Goal: Information Seeking & Learning: Learn about a topic

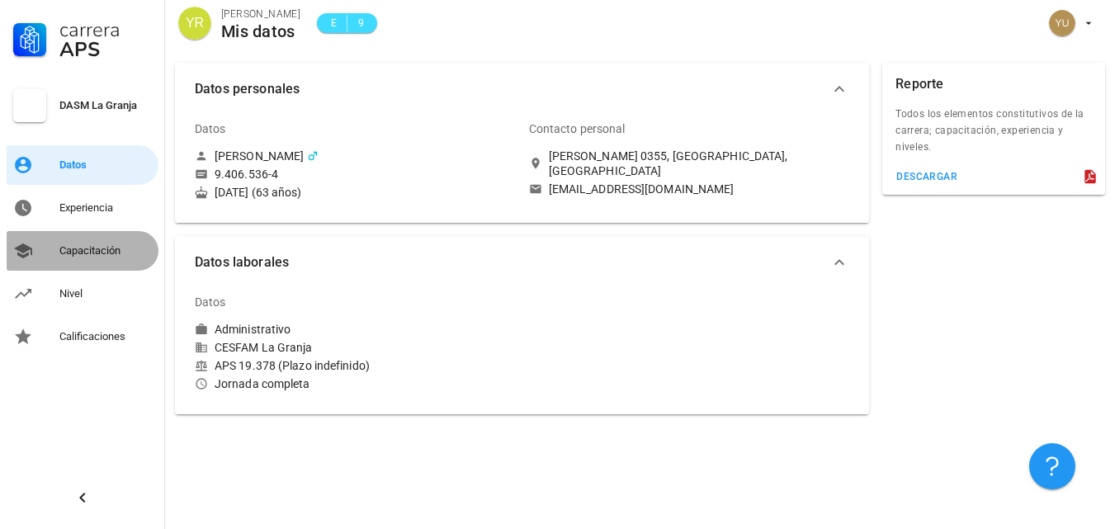
click at [82, 246] on div "Capacitación" at bounding box center [105, 250] width 92 height 13
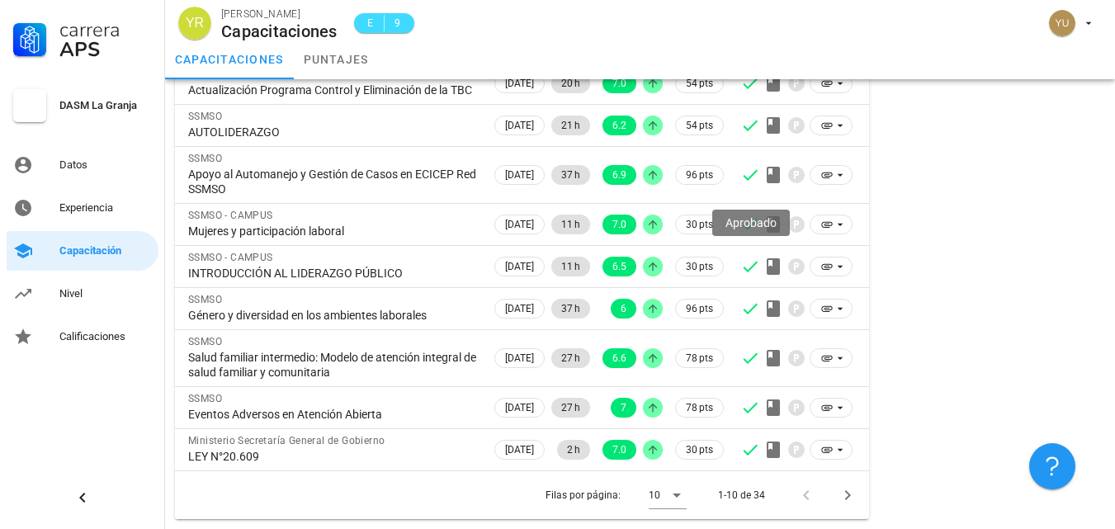
scroll to position [262, 0]
click at [848, 496] on icon "Página siguiente" at bounding box center [848, 495] width 6 height 10
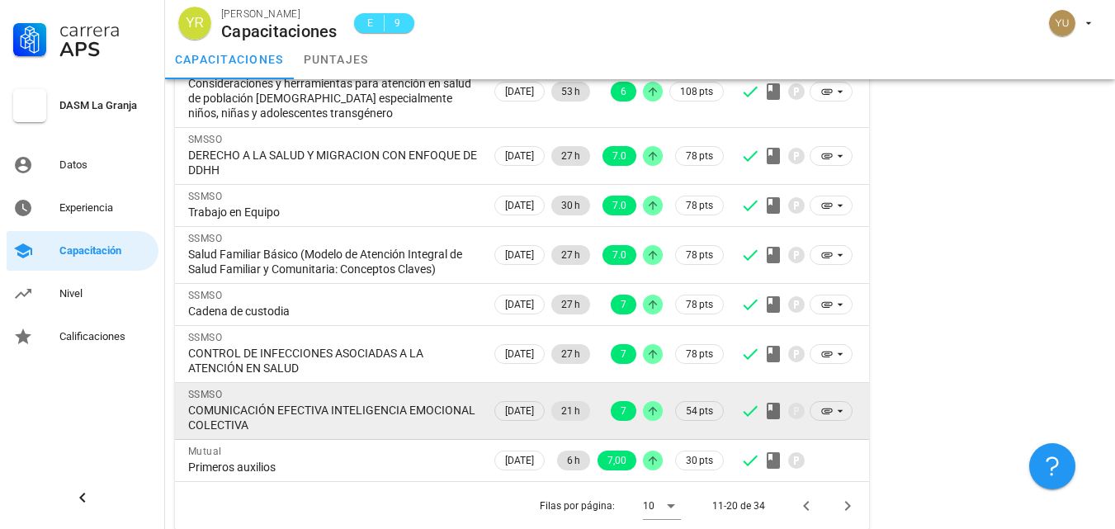
scroll to position [291, 0]
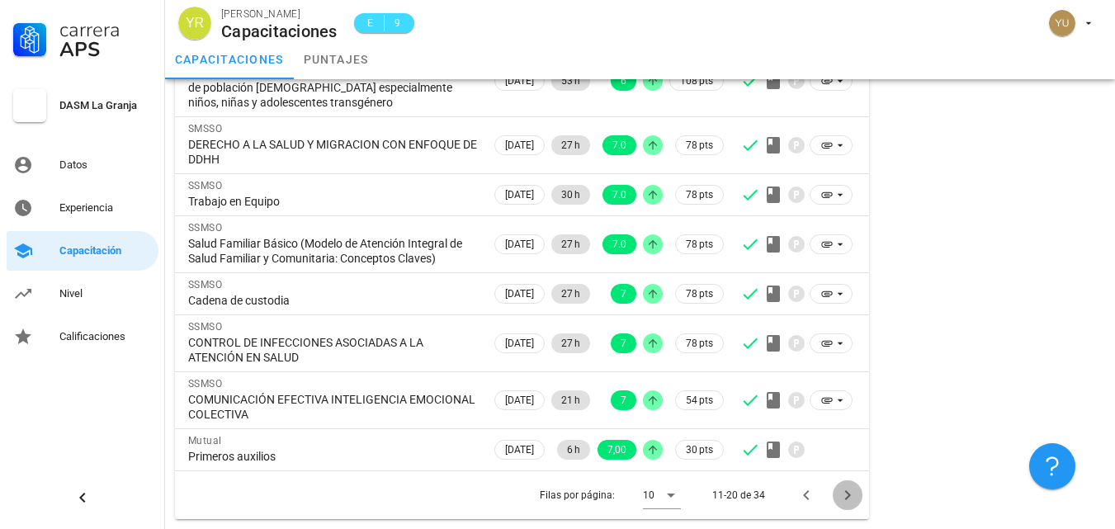
click at [845, 497] on icon "Página siguiente" at bounding box center [847, 495] width 20 height 20
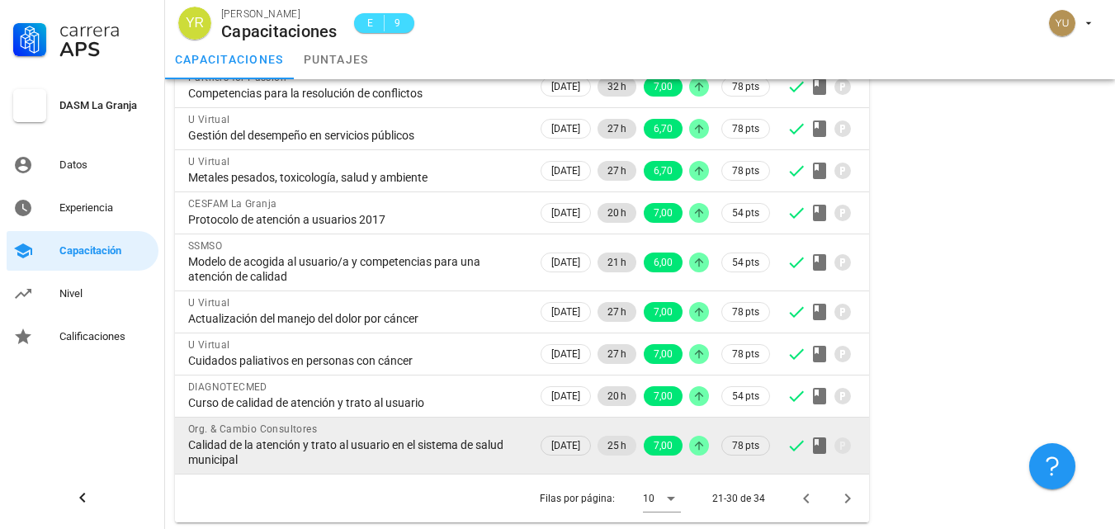
scroll to position [217, 0]
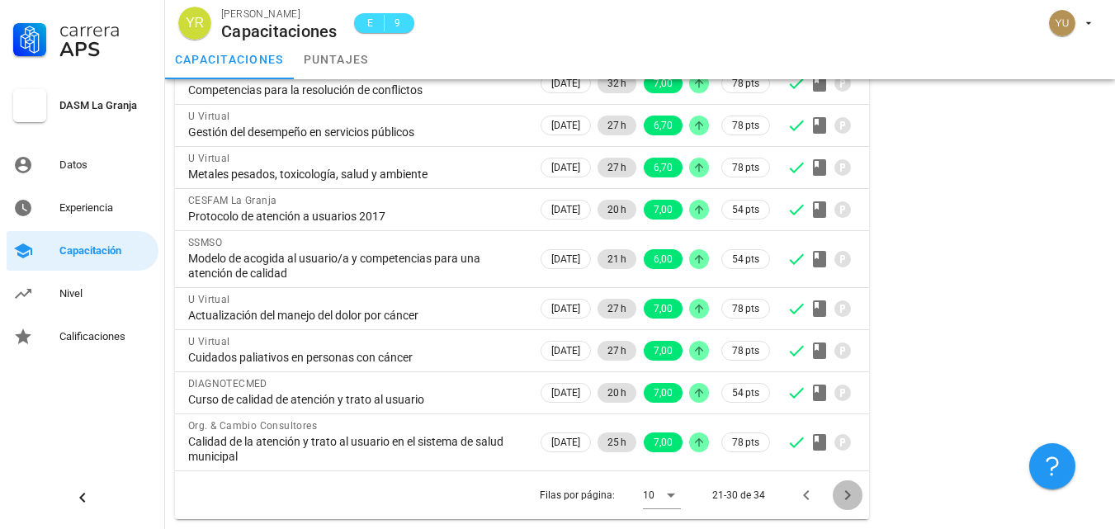
click at [848, 498] on icon "Página siguiente" at bounding box center [847, 495] width 20 height 20
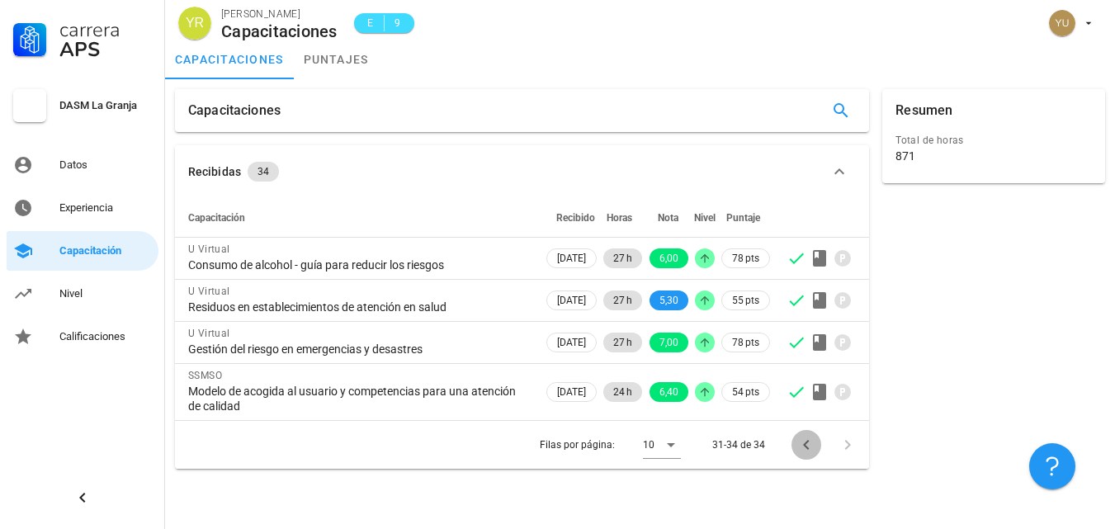
click at [807, 447] on icon "Página anterior" at bounding box center [806, 445] width 6 height 10
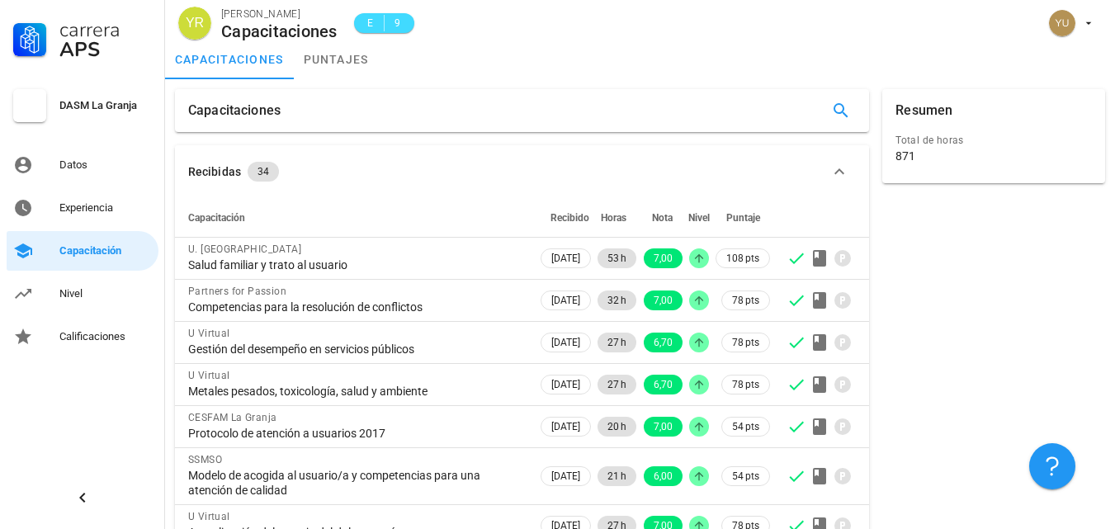
click at [807, 447] on td at bounding box center [821, 427] width 96 height 42
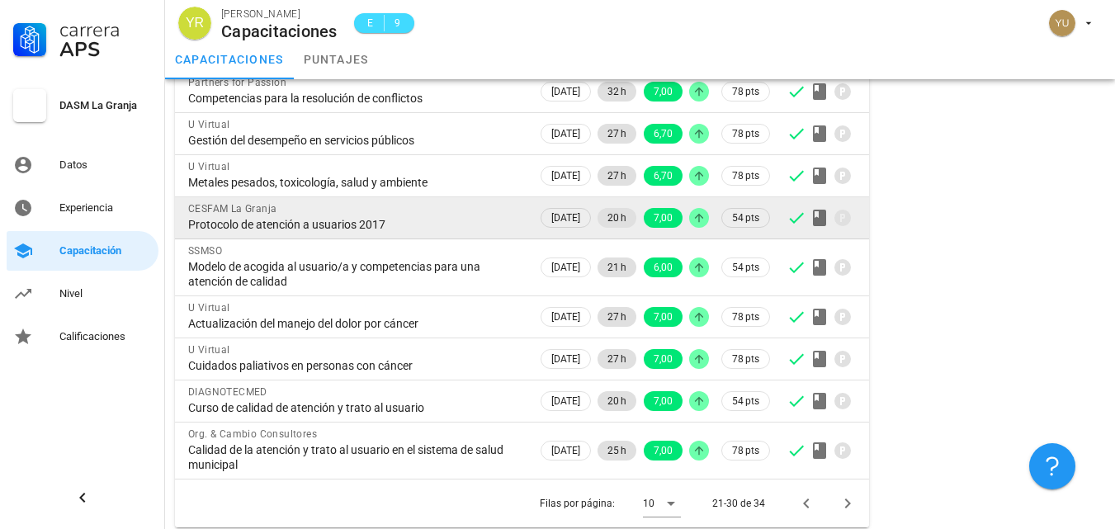
scroll to position [217, 0]
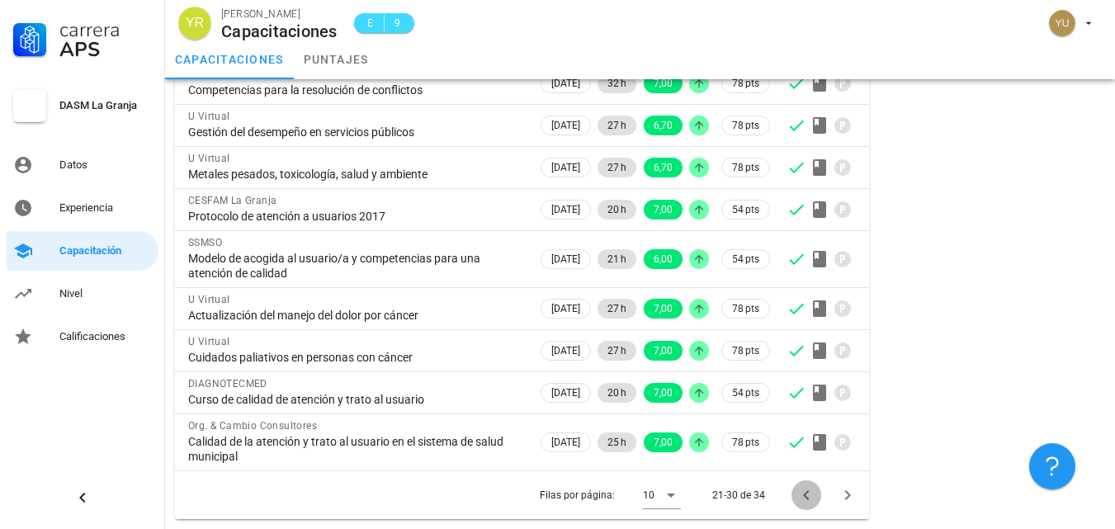
click at [804, 495] on icon "Página anterior" at bounding box center [806, 495] width 6 height 10
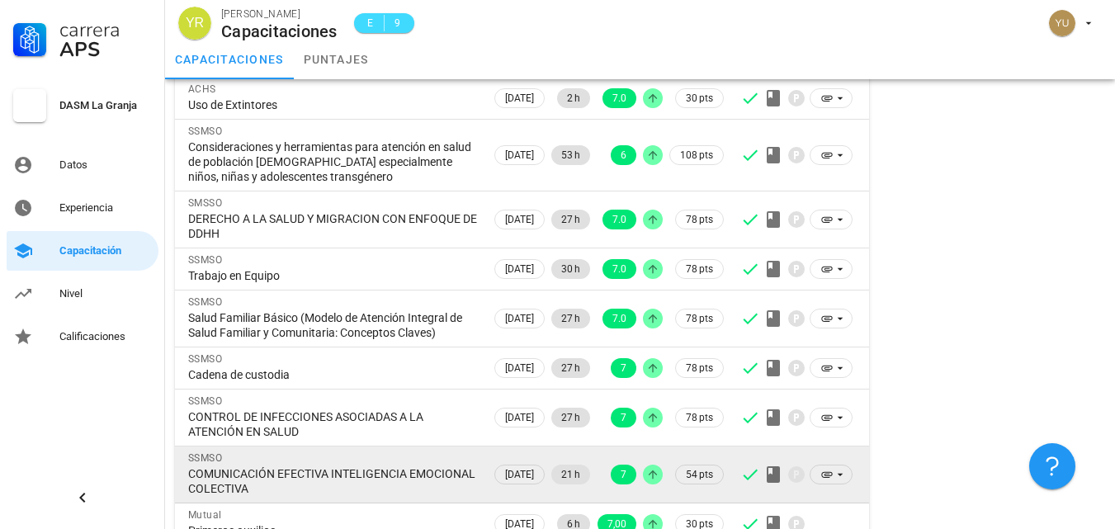
scroll to position [291, 0]
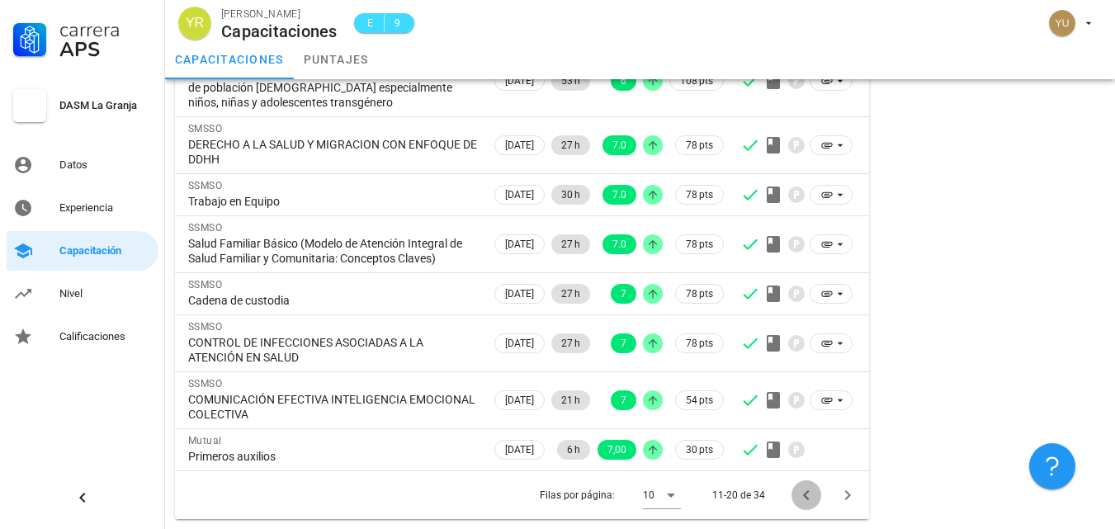
click at [804, 494] on icon "Página anterior" at bounding box center [806, 495] width 6 height 10
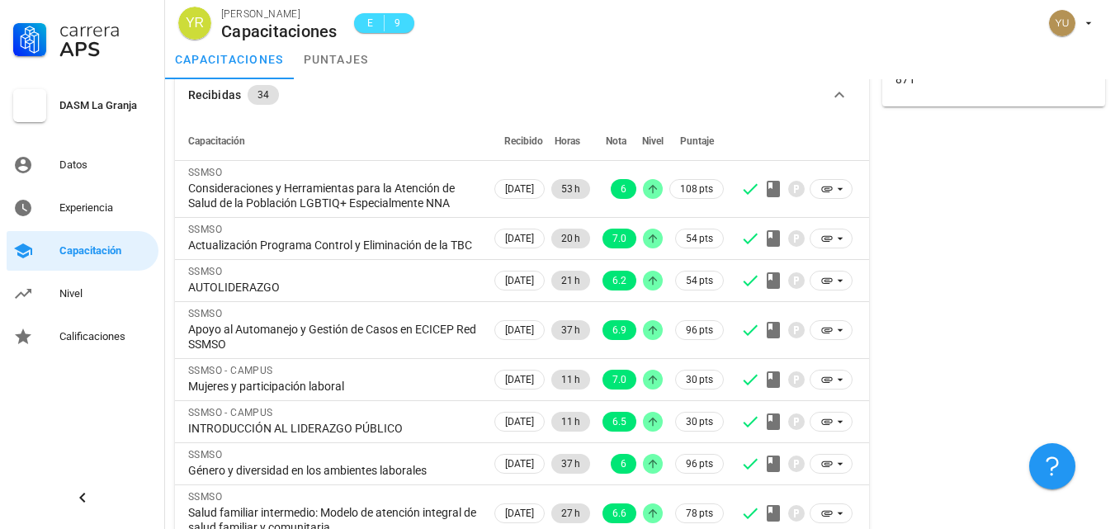
scroll to position [14, 0]
